Goal: Complete application form

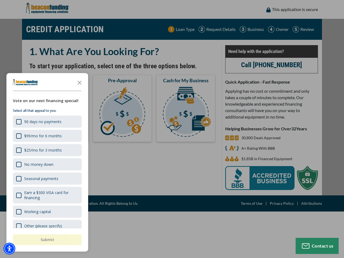
click at [172, 129] on div "button" at bounding box center [172, 129] width 344 height 258
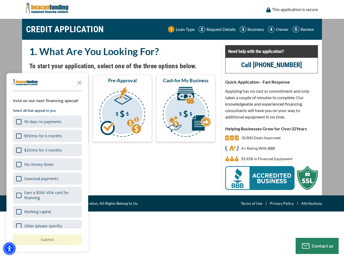
click at [9, 249] on img "Accessibility Menu" at bounding box center [9, 249] width 12 height 12
click at [172, 129] on body "Skip to main content Enable accessibility for low vision Open the accessibility…" at bounding box center [172, 129] width 344 height 258
click at [80, 82] on body "Skip to main content Enable accessibility for low vision Open the accessibility…" at bounding box center [172, 129] width 344 height 258
click at [47, 121] on body "Skip to main content Enable accessibility for low vision Open the accessibility…" at bounding box center [172, 129] width 344 height 258
click at [47, 136] on body "Skip to main content Enable accessibility for low vision Open the accessibility…" at bounding box center [172, 129] width 344 height 258
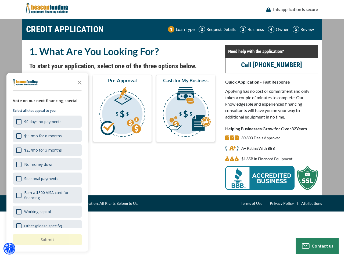
click at [47, 150] on body "Skip to main content Enable accessibility for low vision Open the accessibility…" at bounding box center [172, 129] width 344 height 258
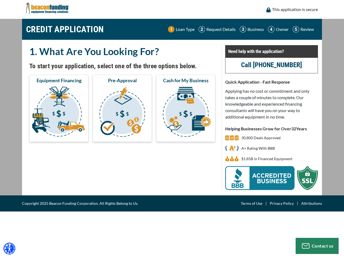
click at [47, 164] on body "Skip to main content Enable accessibility for low vision Open the accessibility…" at bounding box center [172, 129] width 344 height 258
click at [47, 178] on body "Skip to main content Enable accessibility for low vision Open the accessibility…" at bounding box center [172, 129] width 344 height 258
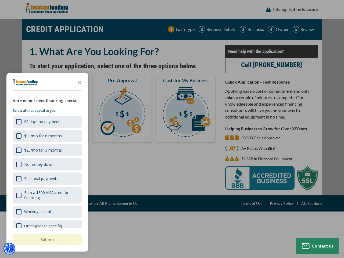
click at [47, 195] on body "Skip to main content Enable accessibility for low vision Open the accessibility…" at bounding box center [172, 129] width 344 height 258
